Goal: Information Seeking & Learning: Find specific fact

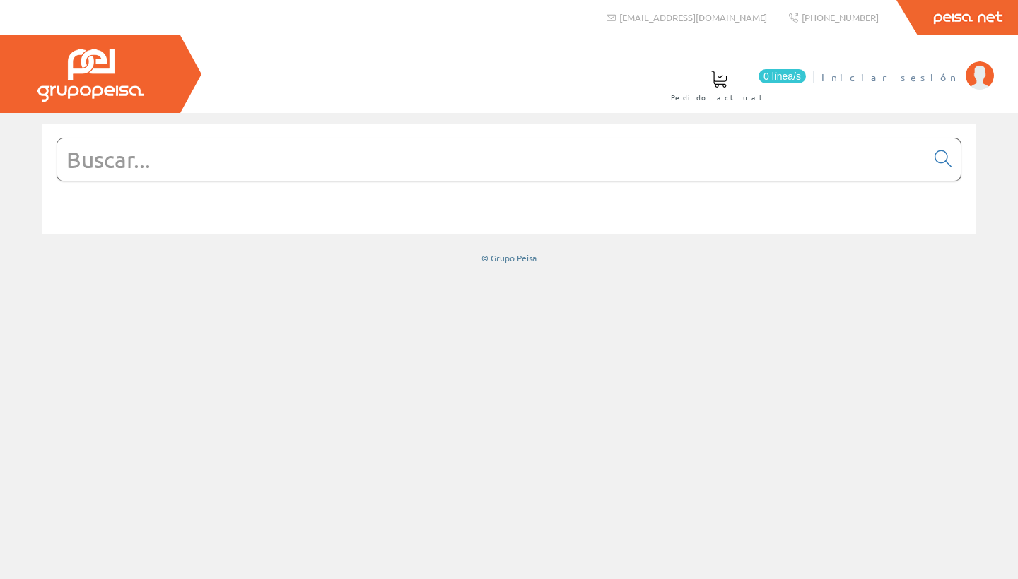
click at [924, 81] on span "Iniciar sesión" at bounding box center [889, 77] width 137 height 14
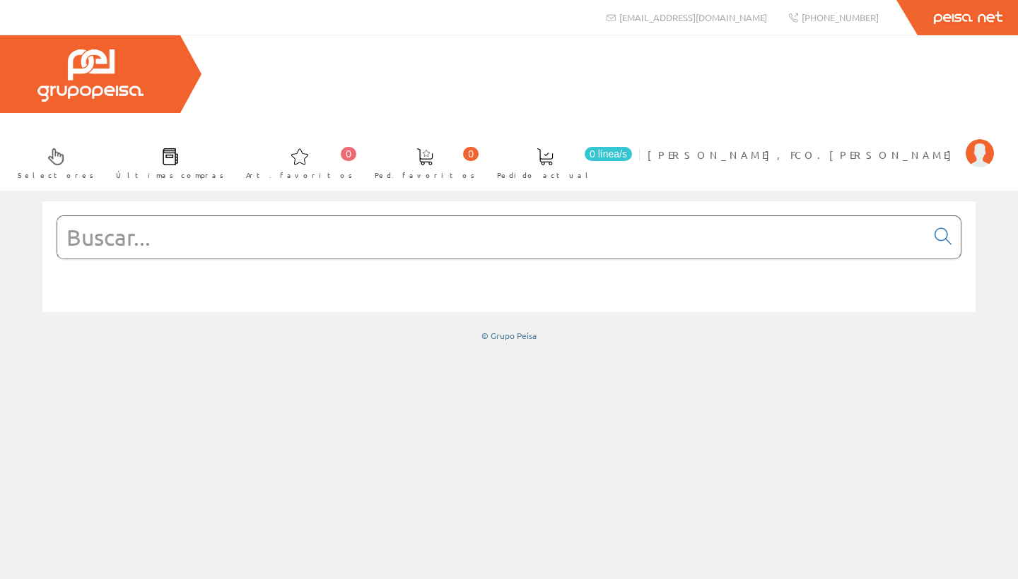
click at [134, 216] on input "text" at bounding box center [491, 237] width 869 height 42
click at [351, 216] on input "text" at bounding box center [491, 237] width 869 height 42
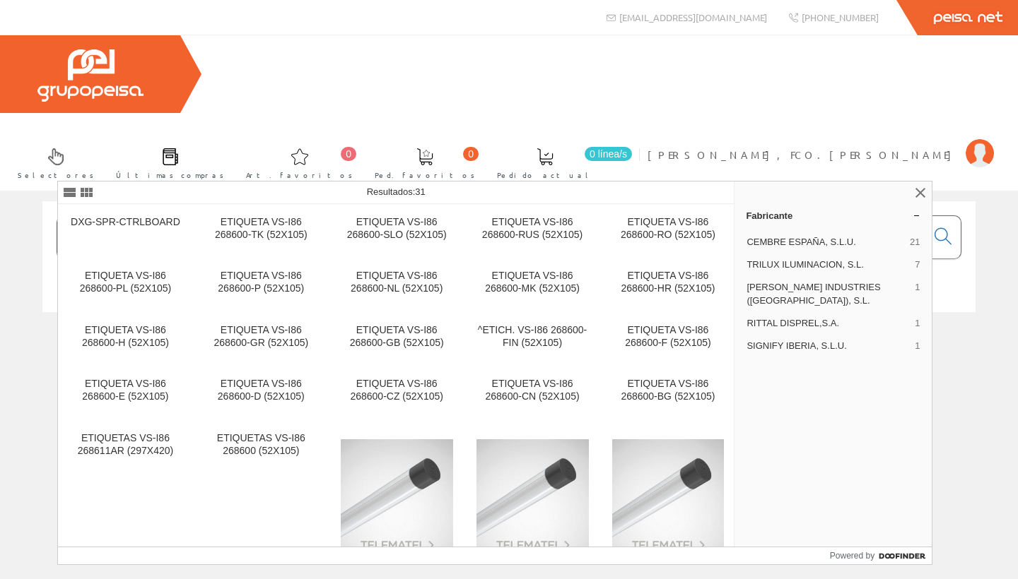
type input "2"
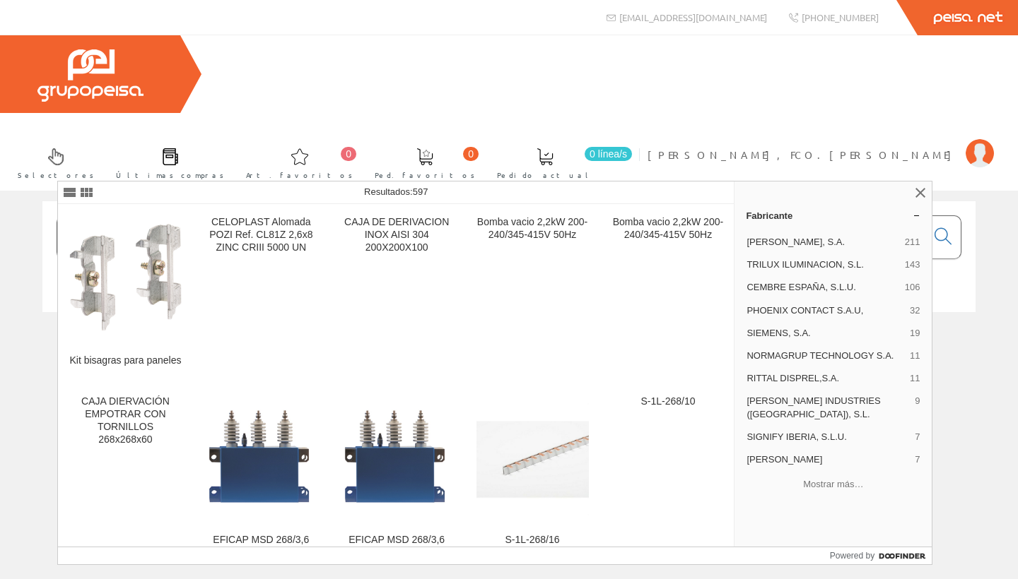
type input "c"
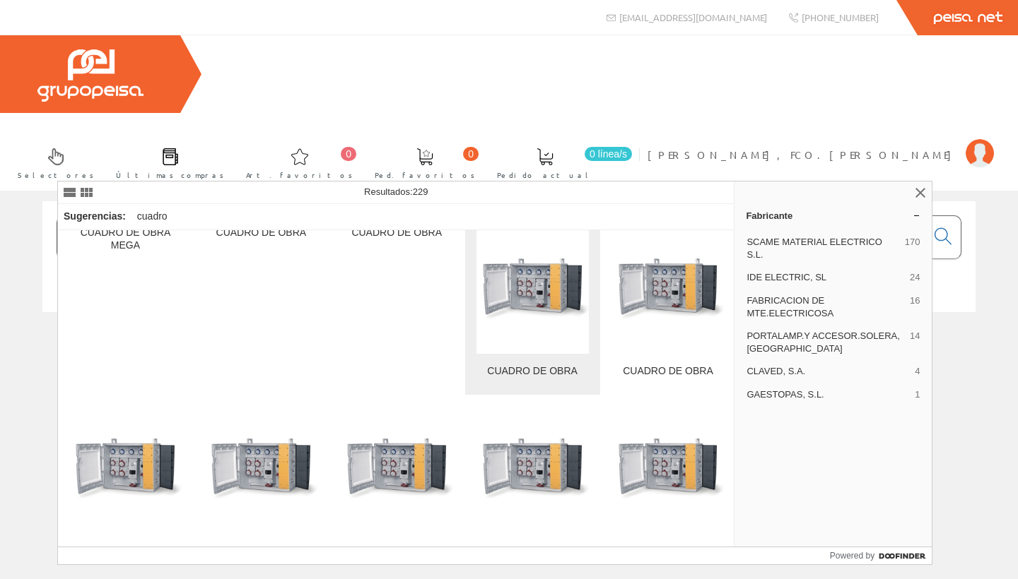
scroll to position [194, 0]
type input "cuadro obra"
click at [528, 336] on img at bounding box center [532, 291] width 112 height 112
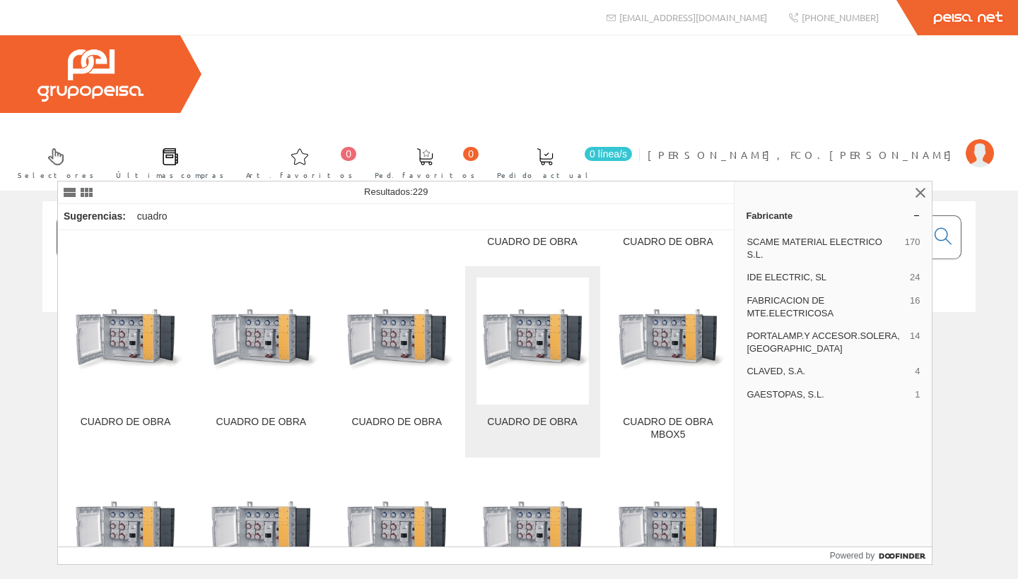
scroll to position [329, 0]
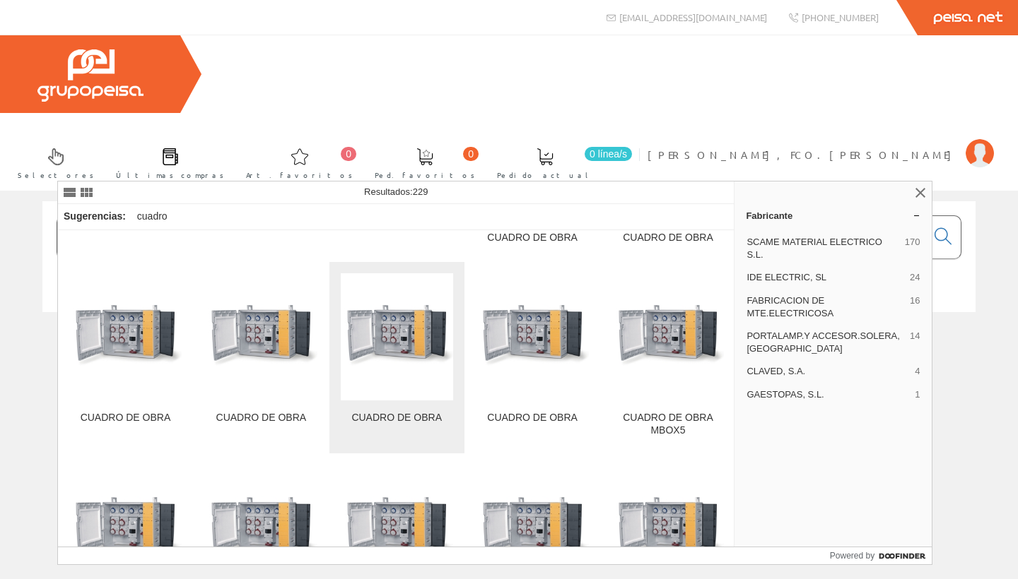
click at [385, 416] on div "CUADRO DE OBRA" at bounding box center [397, 418] width 112 height 13
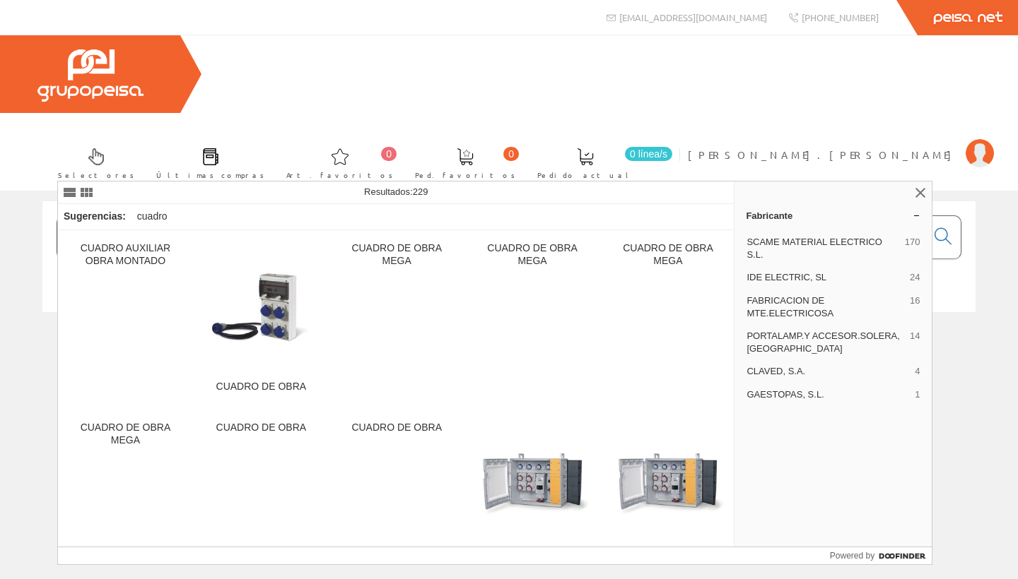
click at [220, 216] on input "cuadro obra" at bounding box center [491, 237] width 869 height 42
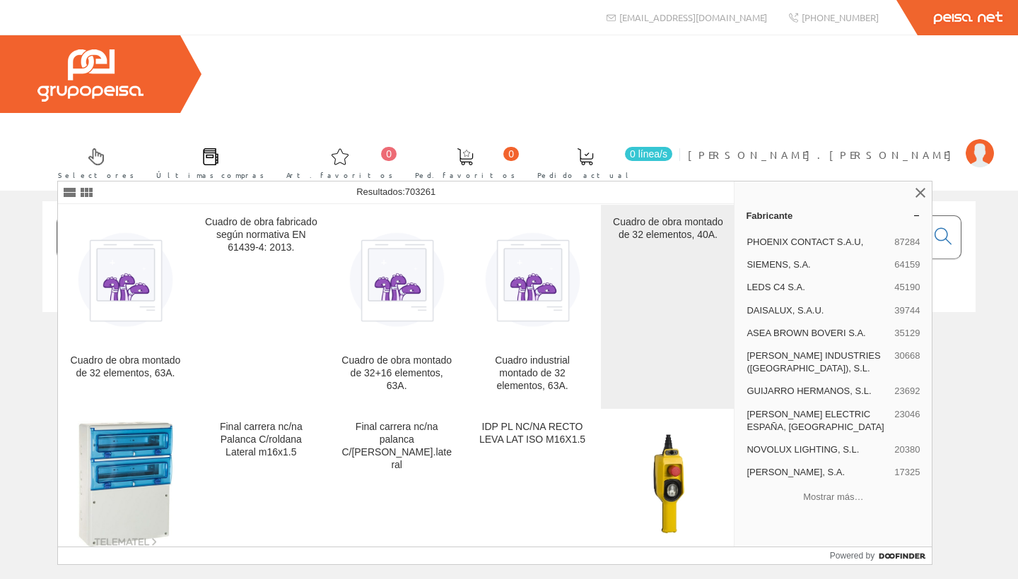
type input "1332P-cpi2121"
click at [659, 237] on div "Cuadro de obra montado de 32 elementos, 40A." at bounding box center [668, 228] width 112 height 25
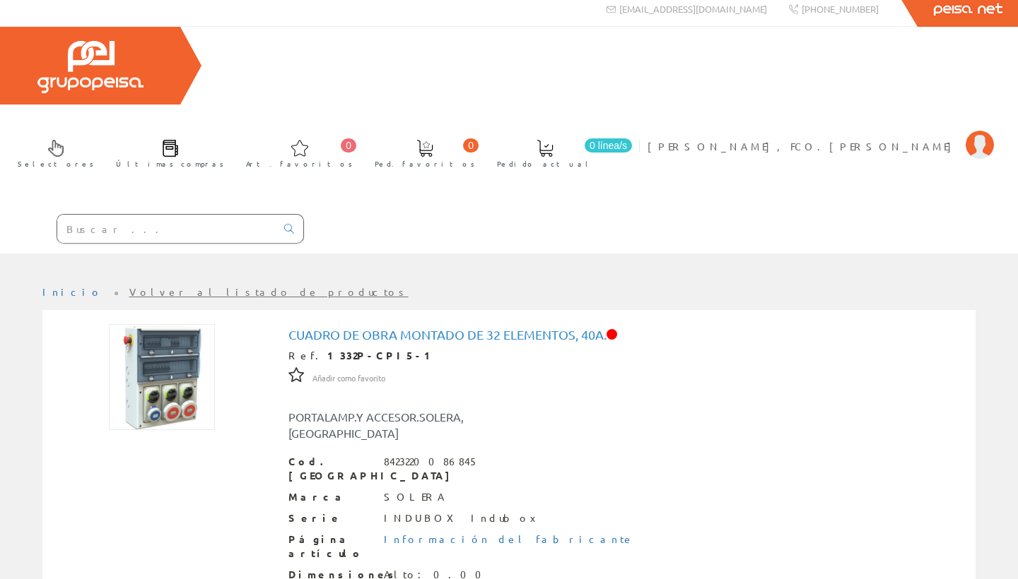
scroll to position [11, 0]
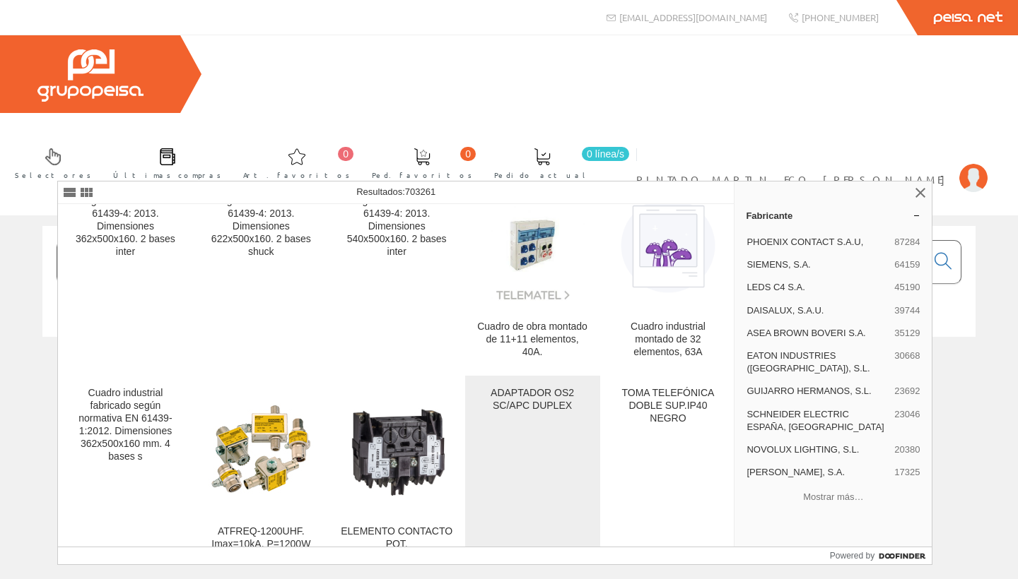
scroll to position [866, 0]
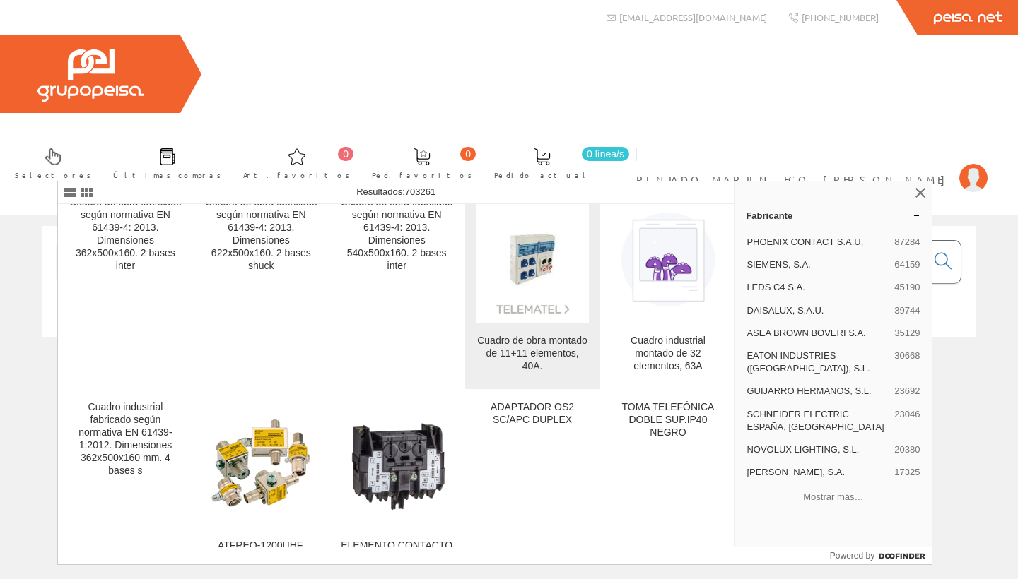
click at [538, 279] on img at bounding box center [532, 260] width 112 height 112
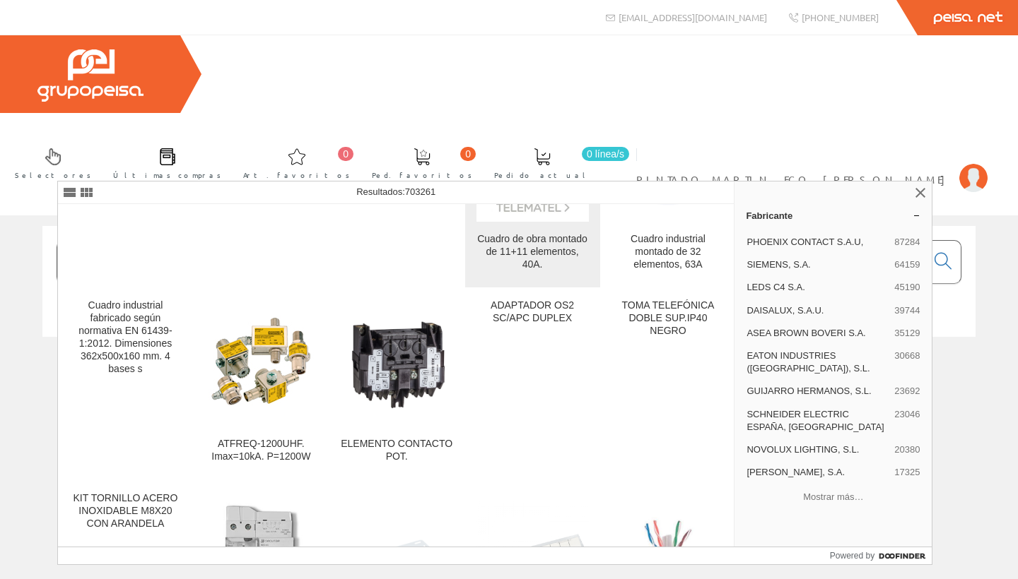
scroll to position [930, 0]
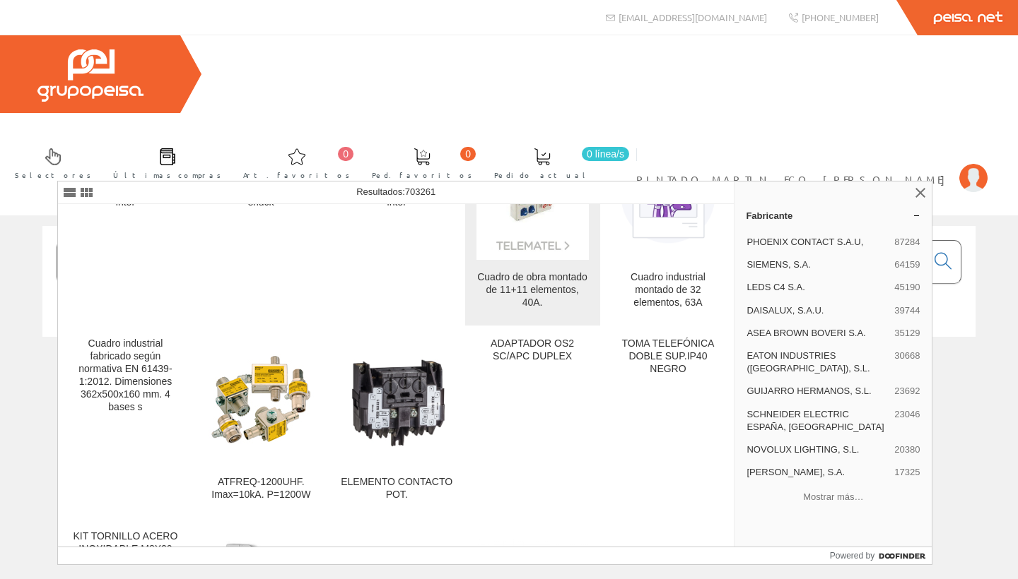
click at [534, 283] on div "Cuadro de obra montado de 11+11 elementos, 40A." at bounding box center [532, 290] width 112 height 38
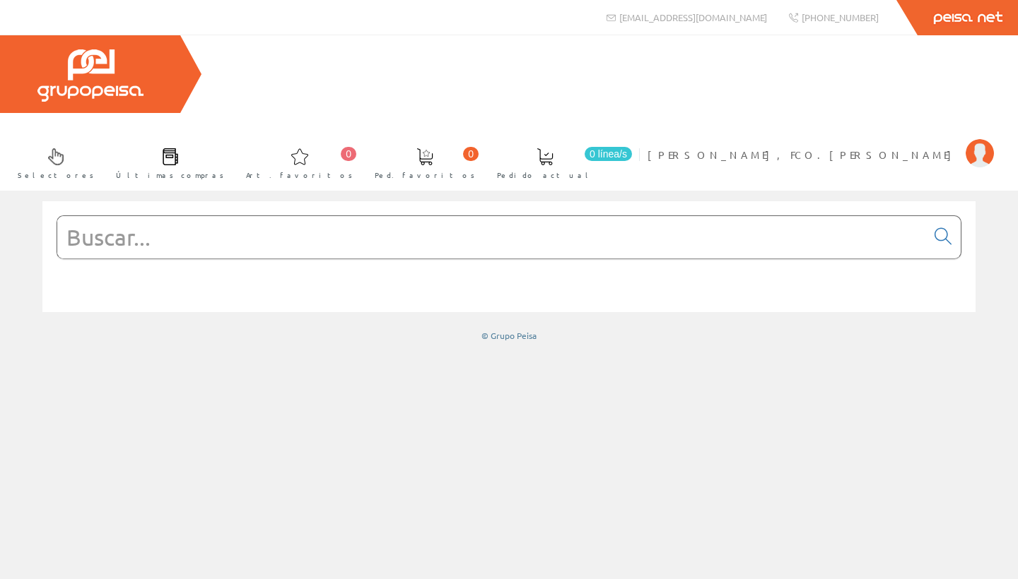
click at [280, 216] on input "text" at bounding box center [491, 237] width 869 height 42
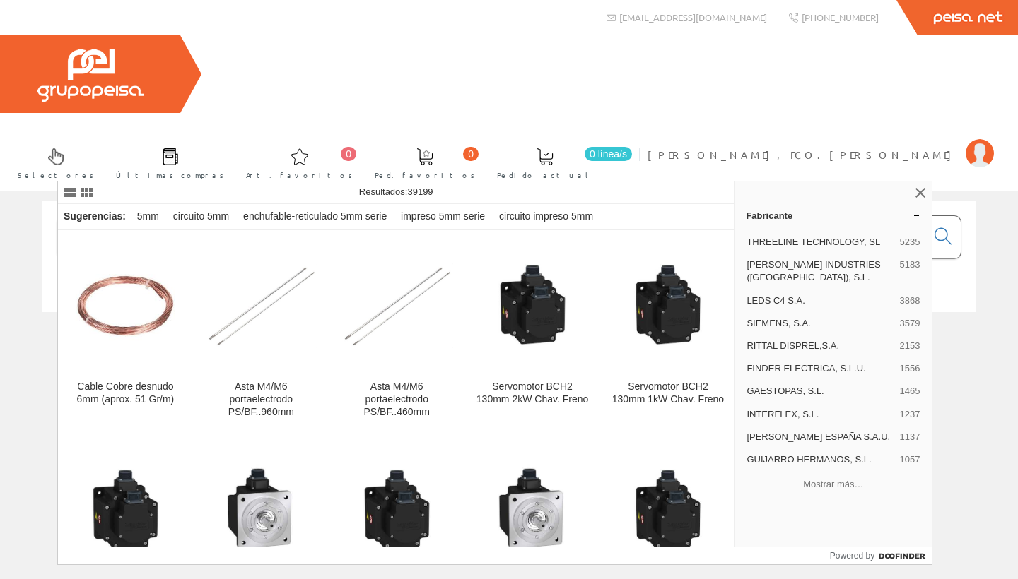
type input "6"
type input "7"
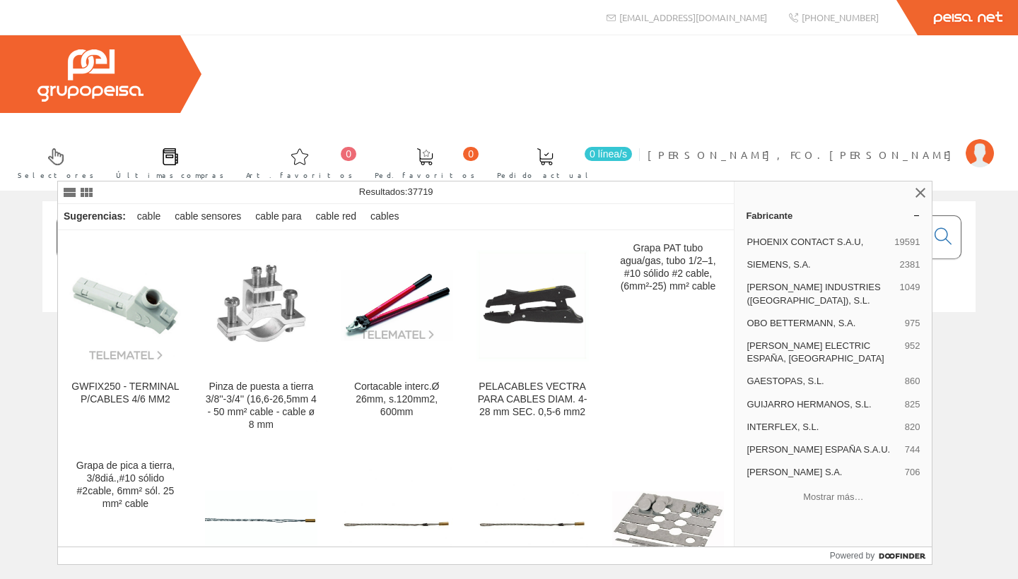
type input "cable 6 mm2"
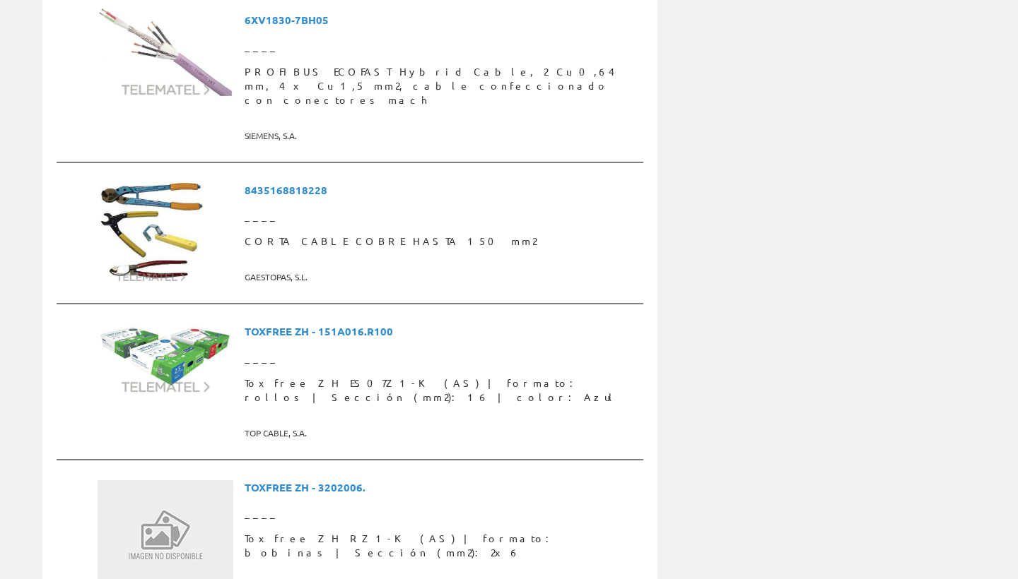
scroll to position [2712, 0]
click at [395, 370] on span "Toxfree ZH ES07Z1-K (AS) | formato: rollos | Sección (mm2): 16 | color: Azul" at bounding box center [441, 390] width 393 height 40
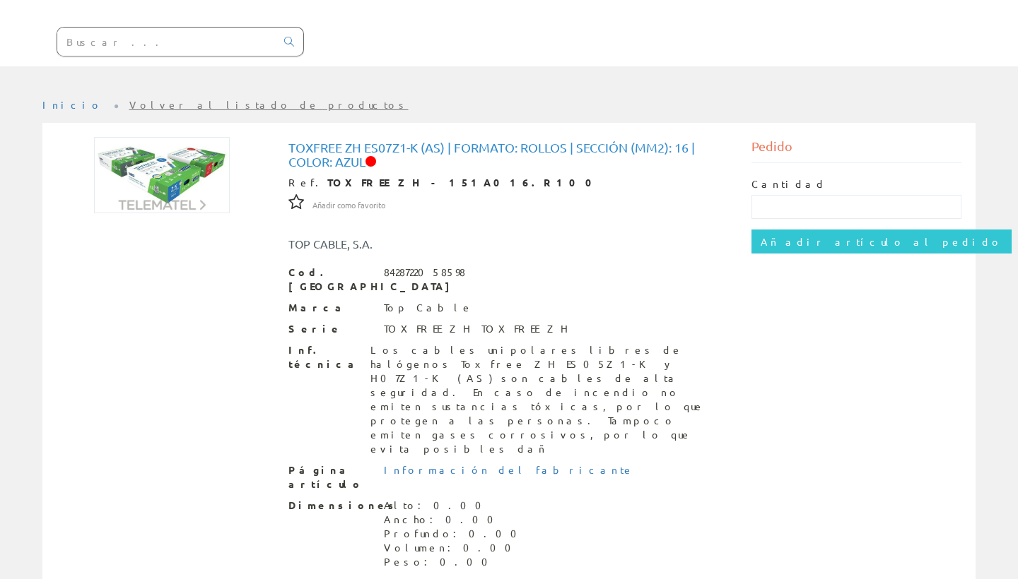
scroll to position [193, 0]
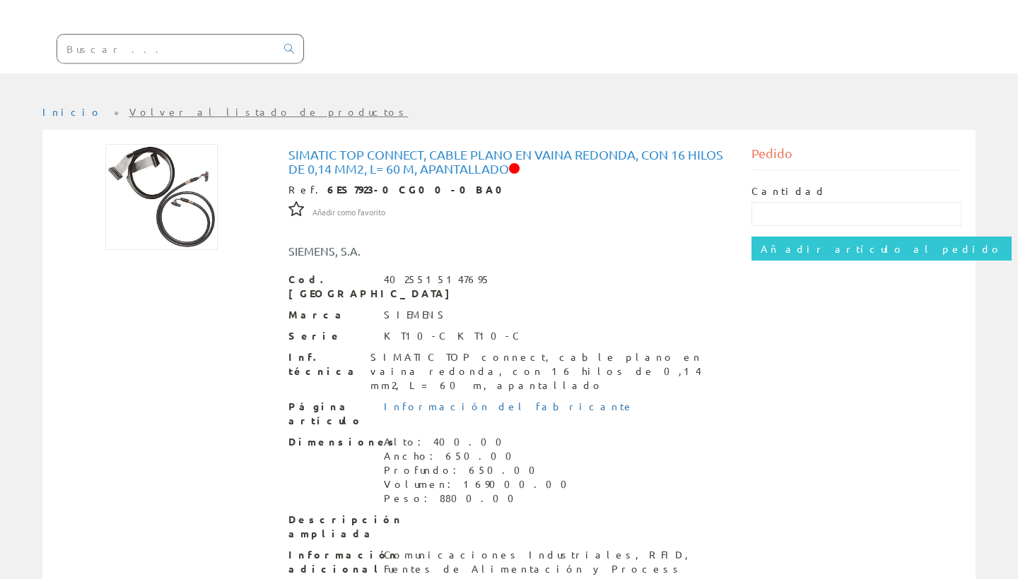
scroll to position [187, 0]
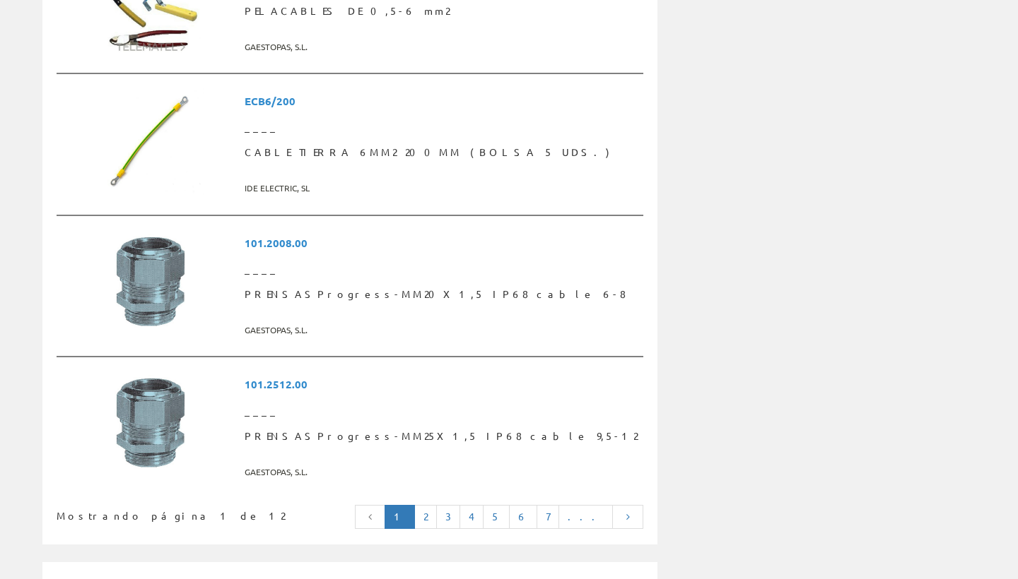
scroll to position [3692, 0]
click at [437, 506] on link "2" at bounding box center [425, 518] width 23 height 24
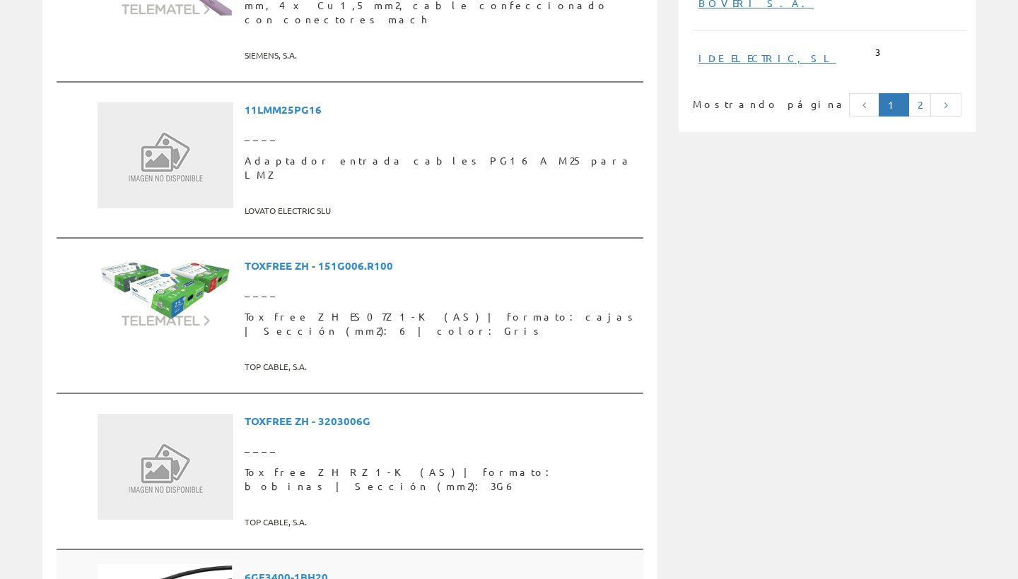
scroll to position [1333, 0]
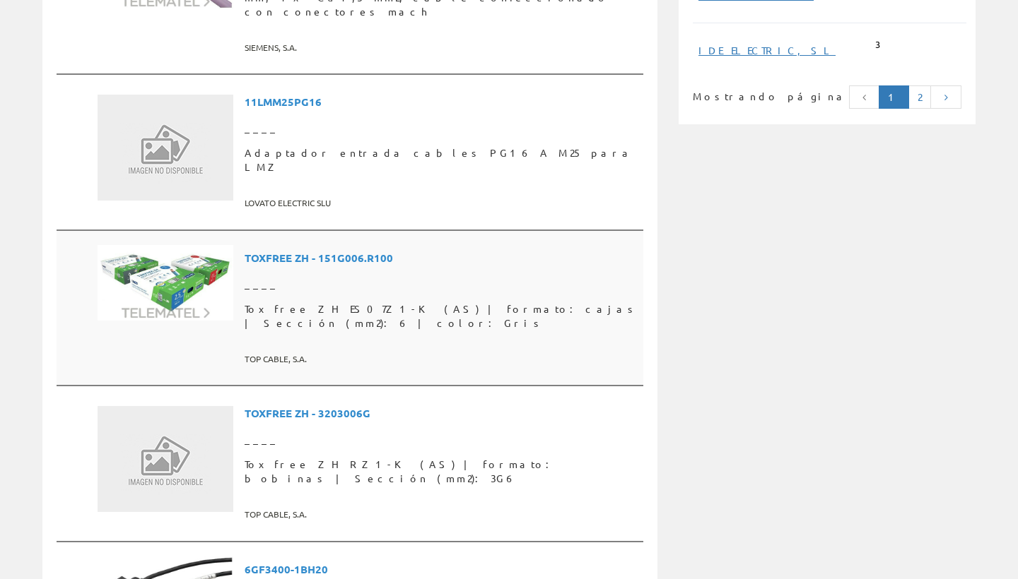
click at [384, 297] on span "Toxfree ZH ES07Z1-K (AS) | formato: cajas | Sección (mm2): 6 | color: Gris" at bounding box center [441, 317] width 393 height 40
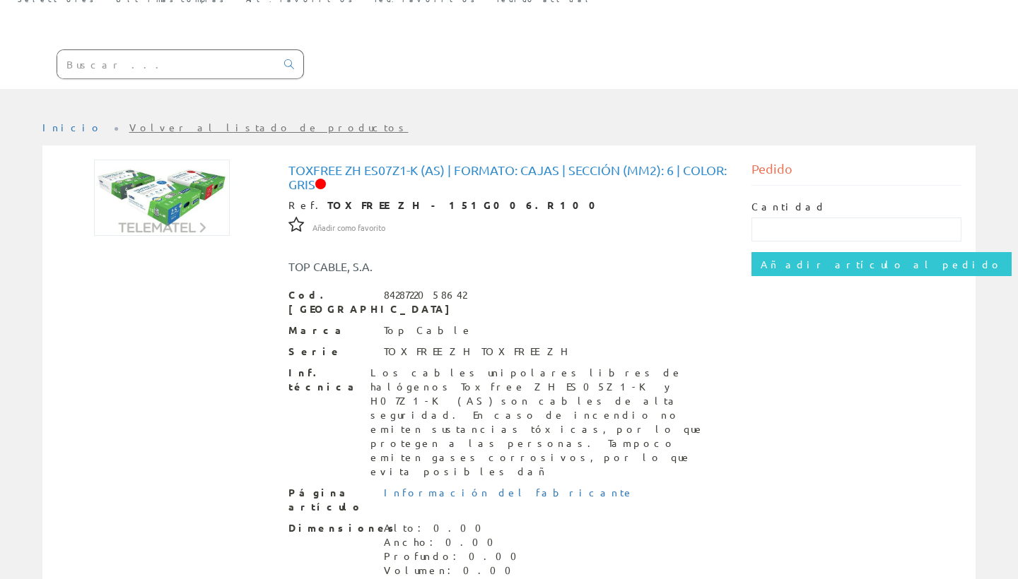
scroll to position [173, 0]
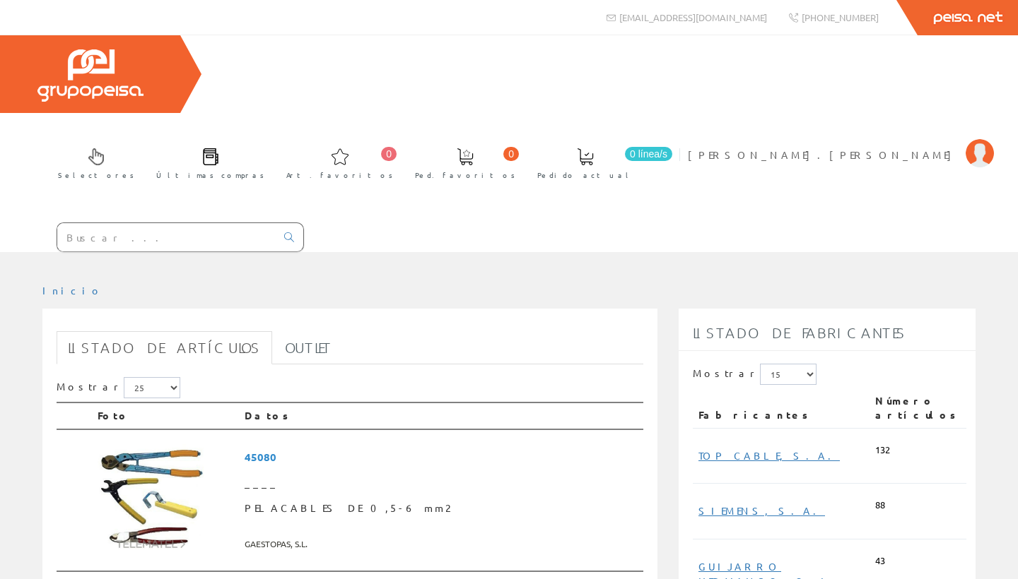
click at [182, 223] on input "text" at bounding box center [166, 237] width 218 height 28
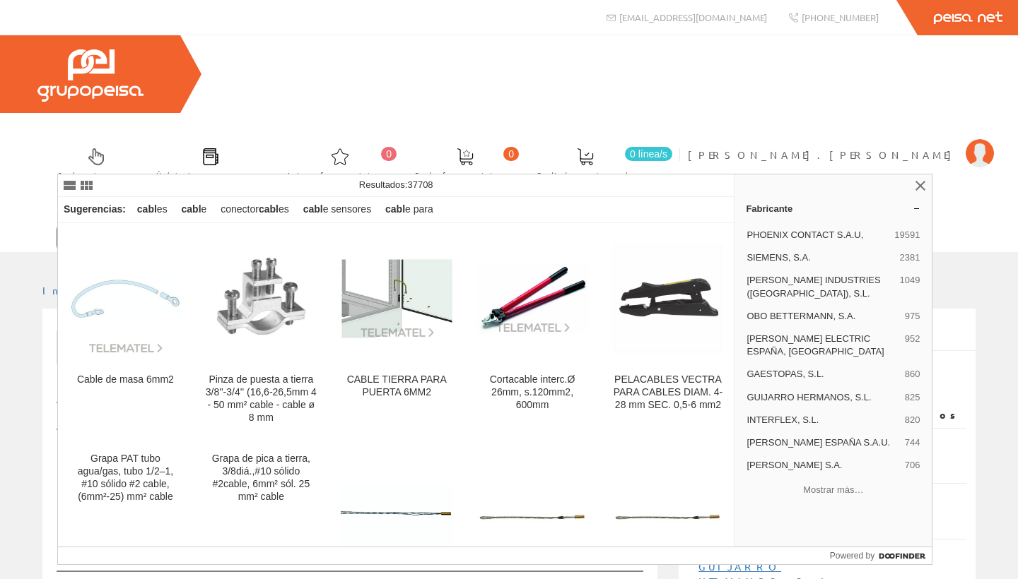
type input "c"
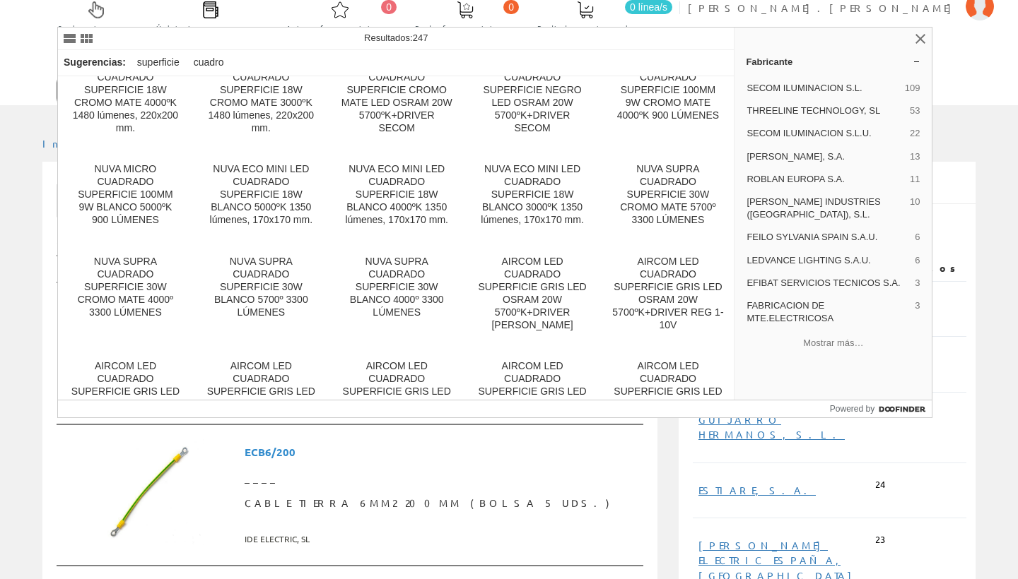
scroll to position [1561, 0]
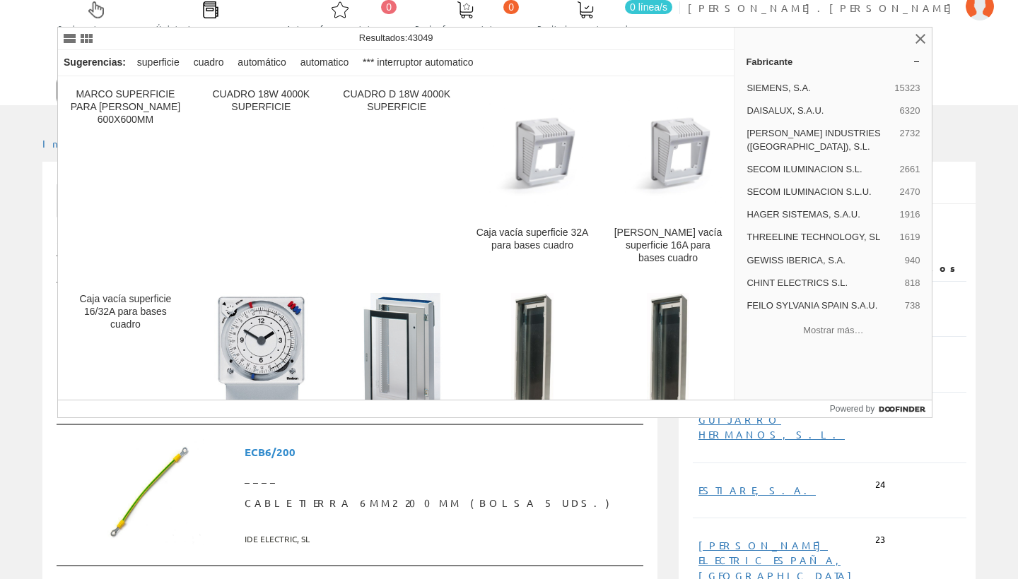
type input "cuadro automáticos superficie"
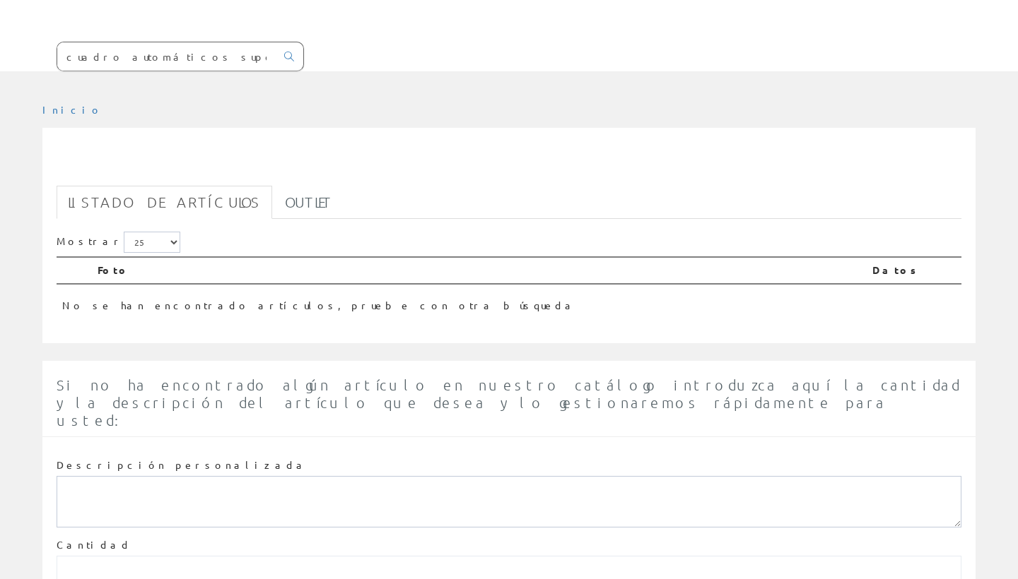
scroll to position [180, 0]
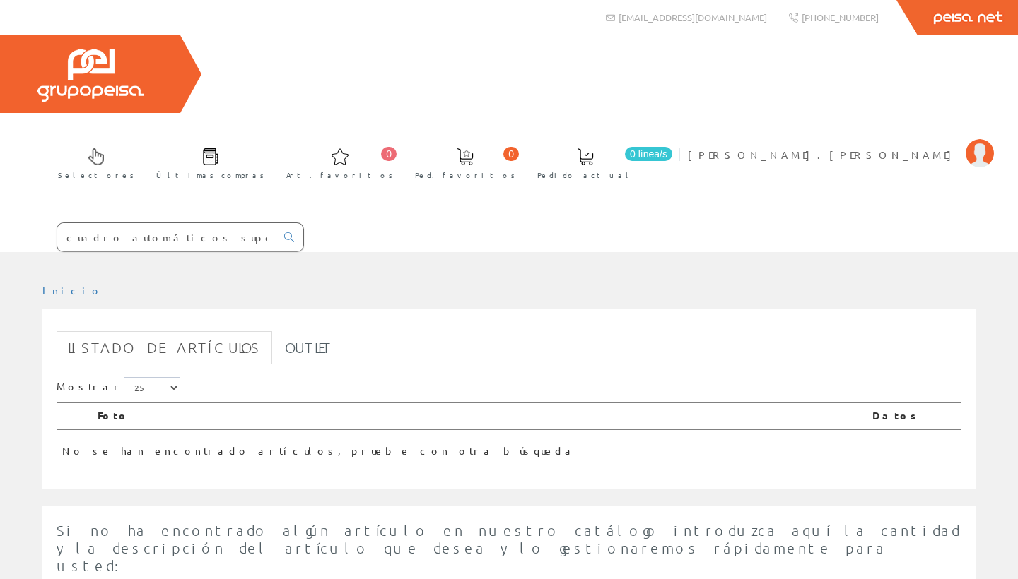
scroll to position [78, 0]
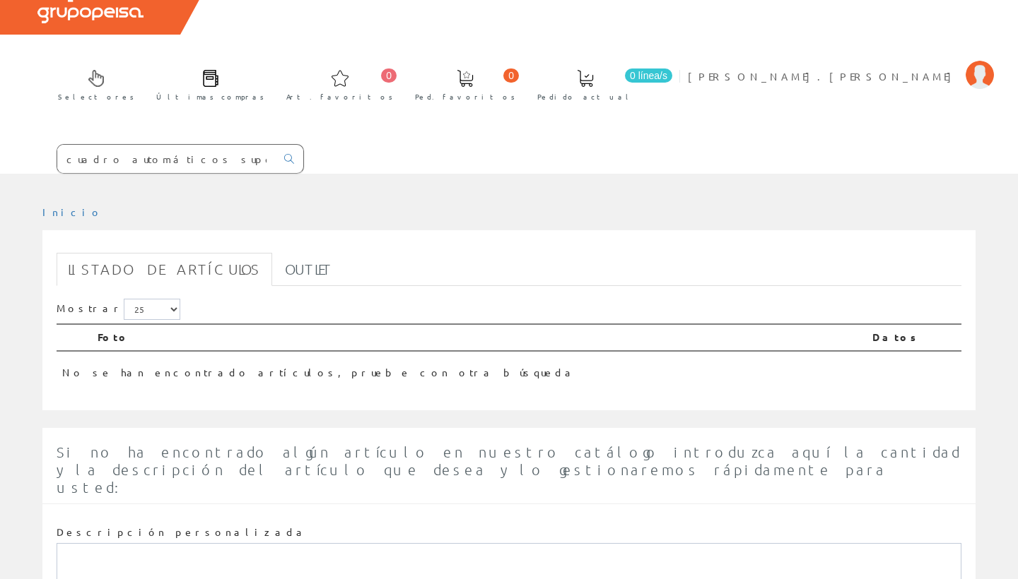
click at [231, 11] on div "Selectores Últimas compras 0 0" at bounding box center [509, 65] width 1018 height 217
click at [247, 145] on input "cuadro automáticos superficie" at bounding box center [166, 159] width 218 height 28
type input "cuadro automáticos"
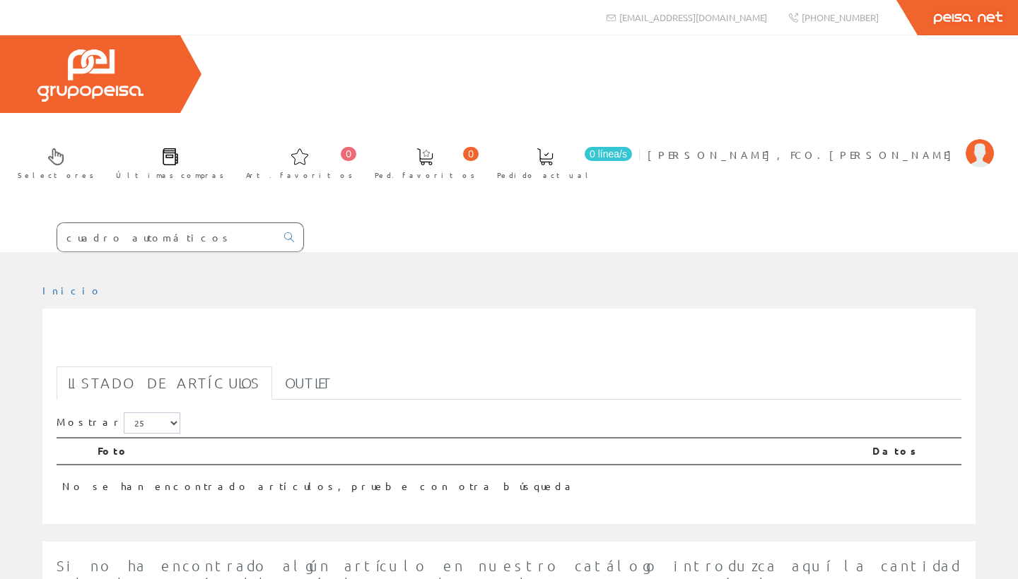
click at [182, 223] on input "cuadro automáticos" at bounding box center [166, 237] width 218 height 28
drag, startPoint x: 0, startPoint y: 0, endPoint x: 199, endPoint y: 147, distance: 247.6
click at [199, 223] on input "cuadro automáticos" at bounding box center [166, 237] width 218 height 28
click at [194, 223] on input "cuadro automáticos" at bounding box center [166, 237] width 218 height 28
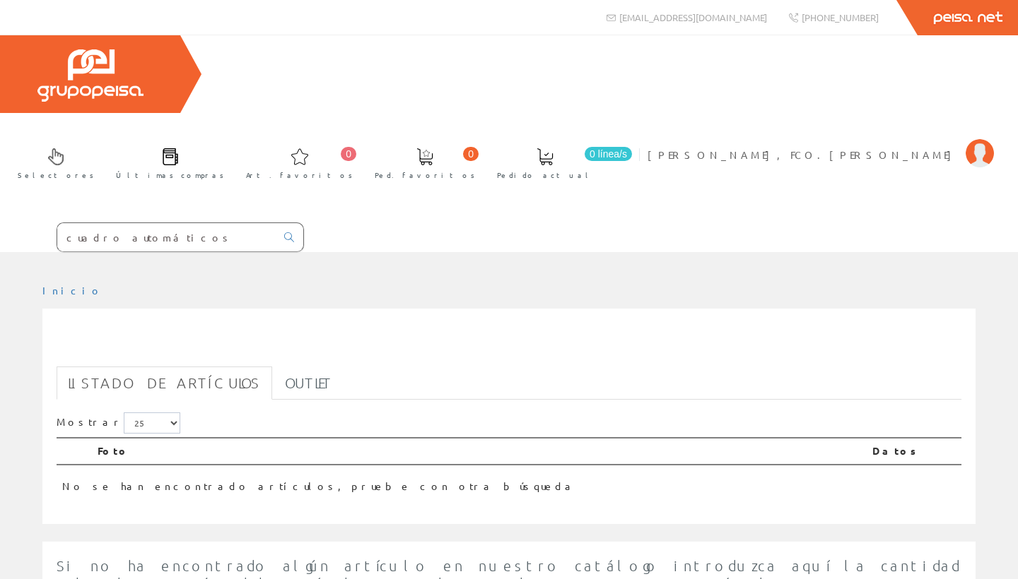
click at [194, 223] on input "cuadro automáticos" at bounding box center [166, 237] width 218 height 28
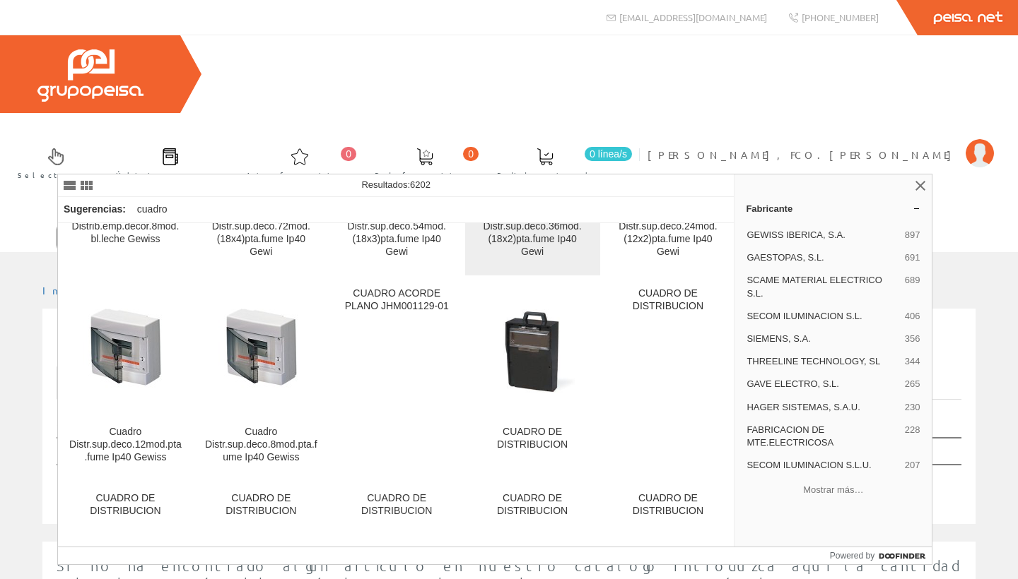
scroll to position [372, 0]
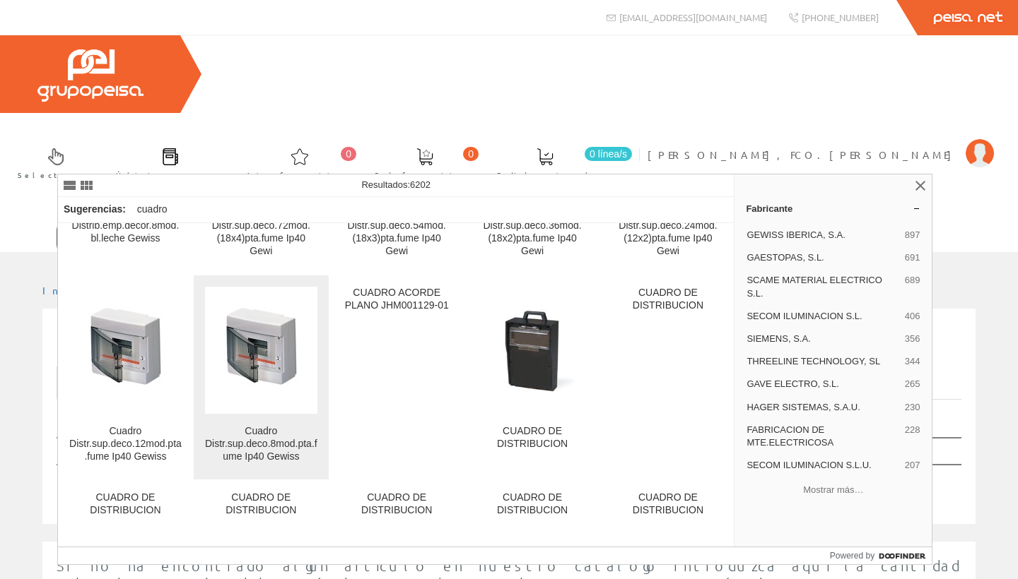
type input "cuadro de"
click at [265, 346] on img at bounding box center [261, 350] width 86 height 107
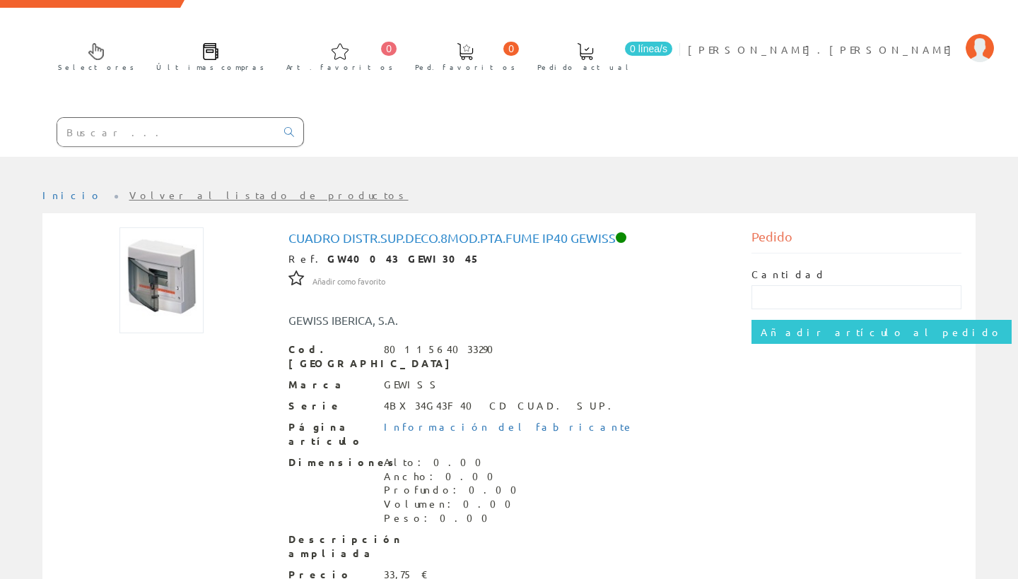
scroll to position [107, 0]
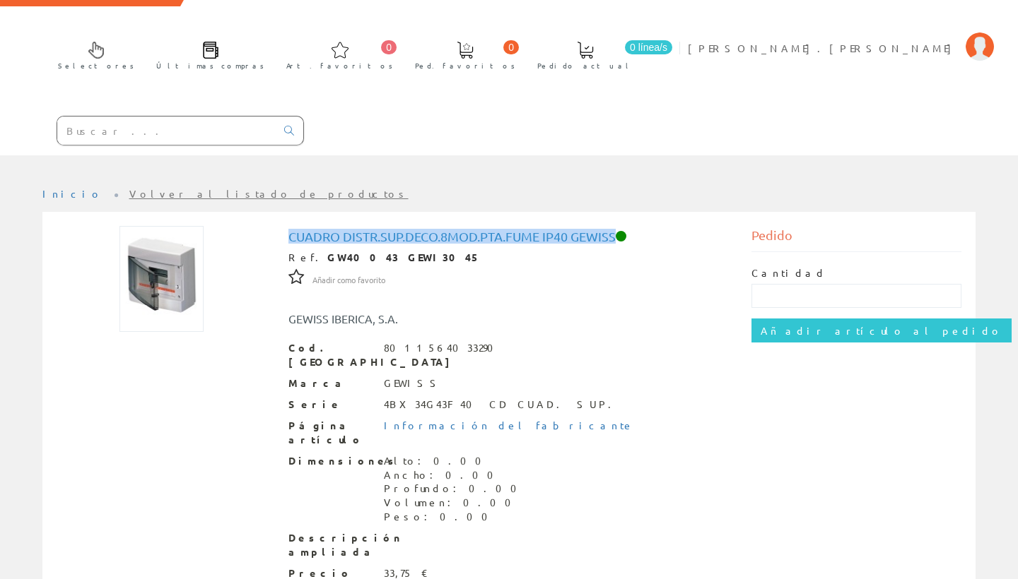
drag, startPoint x: 283, startPoint y: 160, endPoint x: 613, endPoint y: 163, distance: 330.7
click at [613, 226] on div "Cuadro Distr.sup.deco.8mod.pta.fume Ip40 Gewiss Ref. GW40043 GEWI3045 Añadir co…" at bounding box center [509, 467] width 463 height 482
copy h1 "Cuadro Distr.sup.deco.8mod.pta.fume Ip40 Gewis"
